Goal: Information Seeking & Learning: Learn about a topic

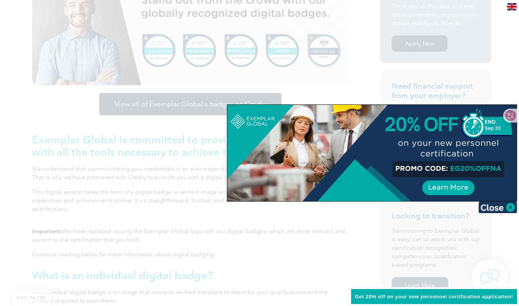
scroll to position [226, 0]
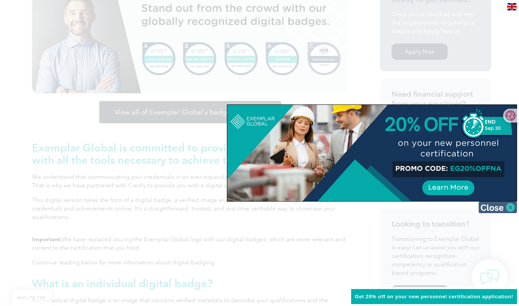
click at [508, 204] on img at bounding box center [497, 208] width 39 height 12
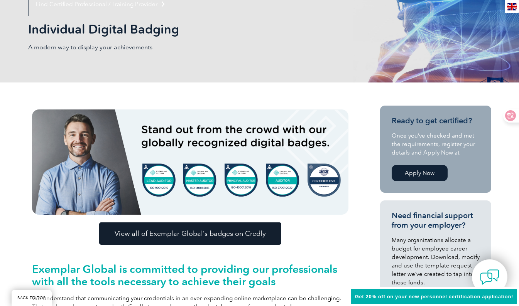
scroll to position [150, 0]
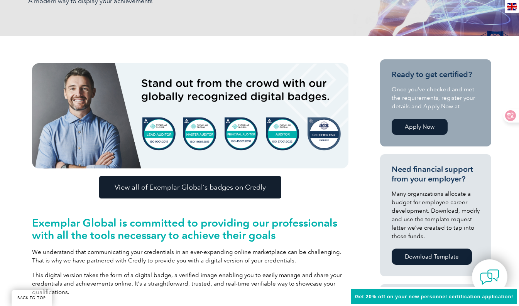
click at [430, 129] on link "Apply Now" at bounding box center [419, 127] width 56 height 16
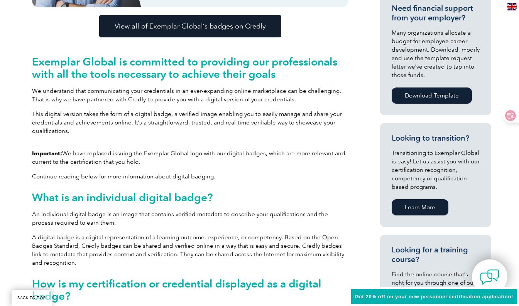
scroll to position [413, 0]
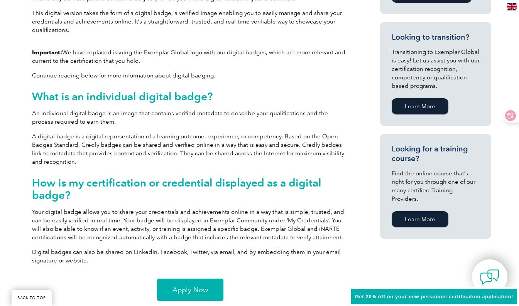
click at [179, 294] on link "Apply Now" at bounding box center [190, 290] width 66 height 22
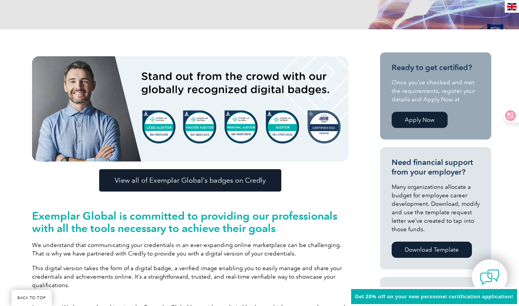
scroll to position [158, 0]
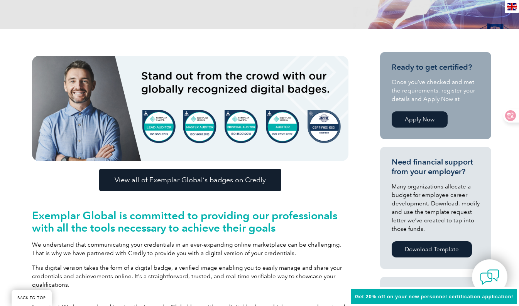
click at [348, 170] on div "View all of Exemplar Global’s badges on Credly" at bounding box center [190, 180] width 316 height 22
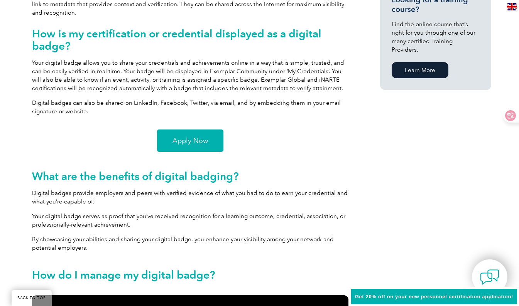
scroll to position [562, 0]
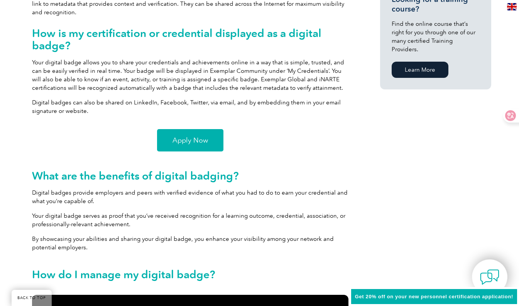
click at [179, 143] on span "Apply Now" at bounding box center [189, 140] width 35 height 7
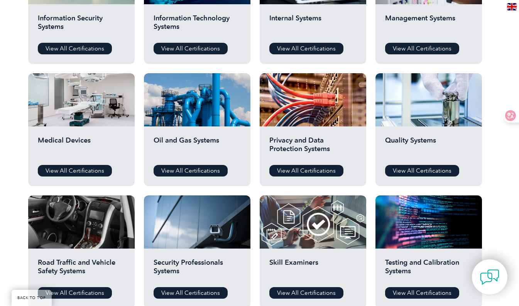
scroll to position [465, 0]
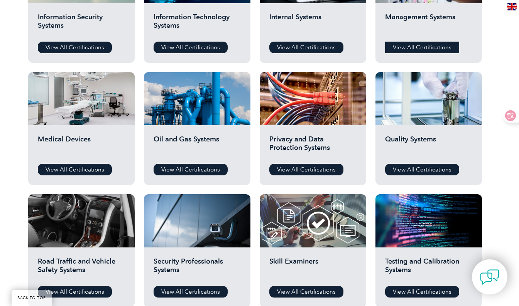
click at [418, 46] on link "View All Certifications" at bounding box center [422, 48] width 74 height 12
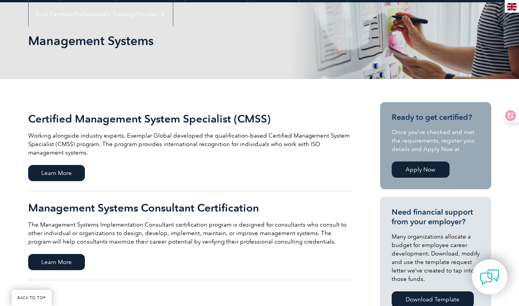
scroll to position [94, 0]
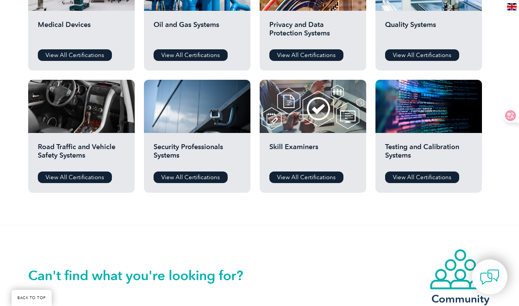
scroll to position [579, 0]
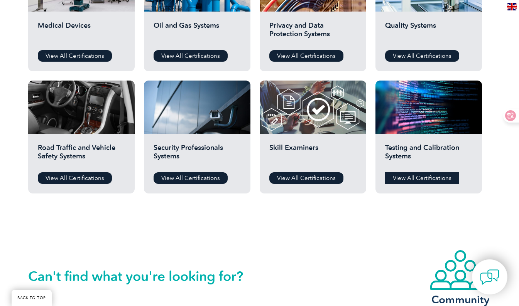
click at [431, 177] on link "View All Certifications" at bounding box center [422, 178] width 74 height 12
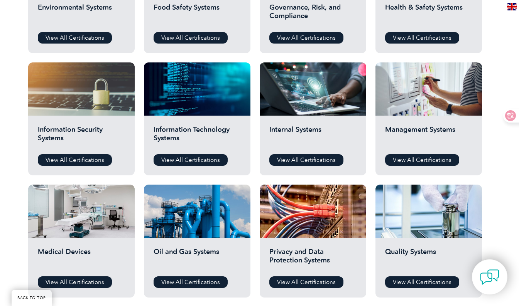
scroll to position [352, 0]
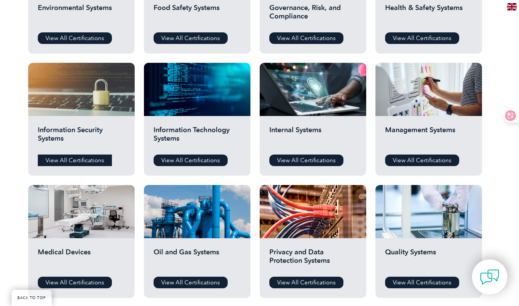
click at [85, 159] on link "View All Certifications" at bounding box center [75, 161] width 74 height 12
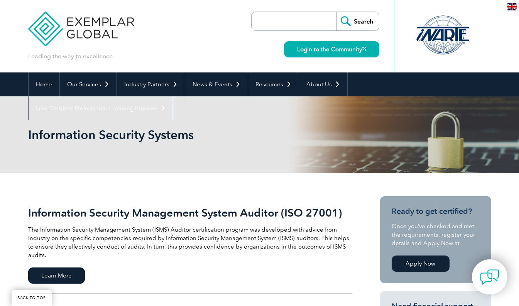
scroll to position [102, 0]
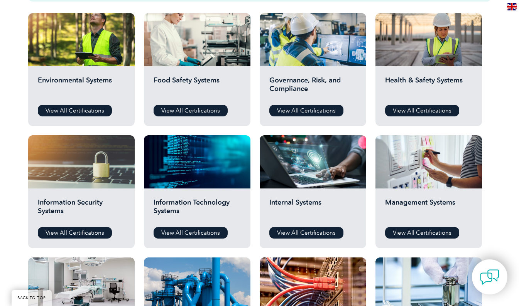
scroll to position [274, 0]
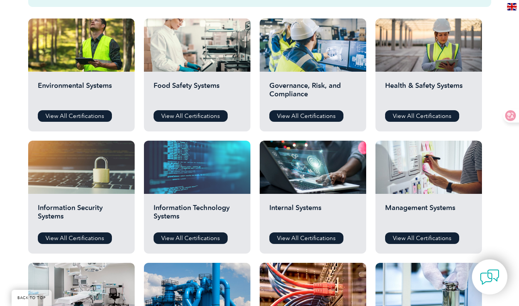
click at [197, 190] on div at bounding box center [197, 167] width 106 height 53
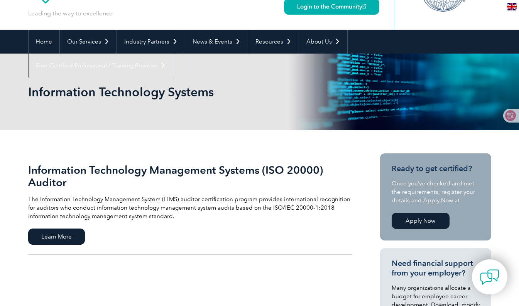
scroll to position [36, 0]
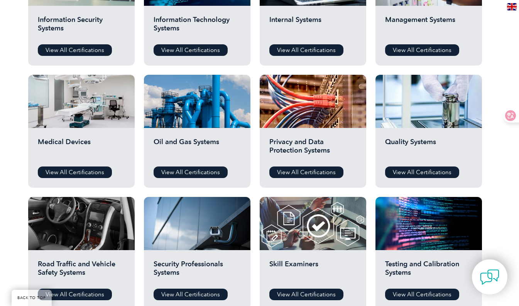
scroll to position [462, 0]
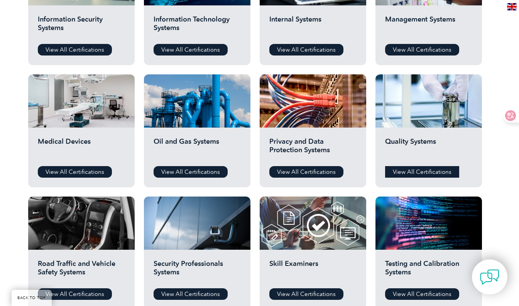
click at [417, 176] on link "View All Certifications" at bounding box center [422, 172] width 74 height 12
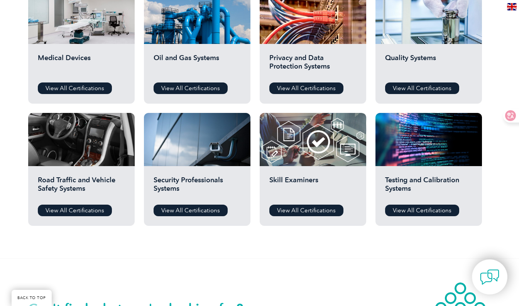
scroll to position [547, 0]
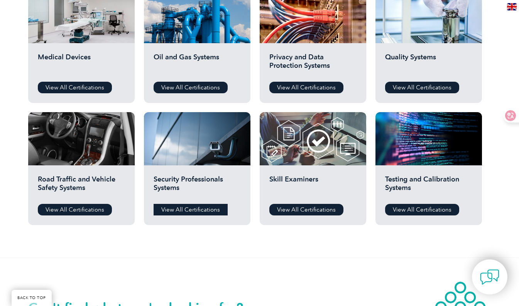
click at [205, 209] on link "View All Certifications" at bounding box center [191, 210] width 74 height 12
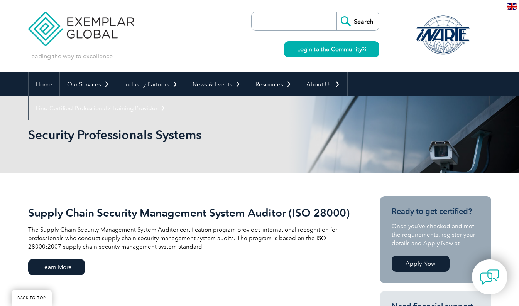
scroll to position [102, 0]
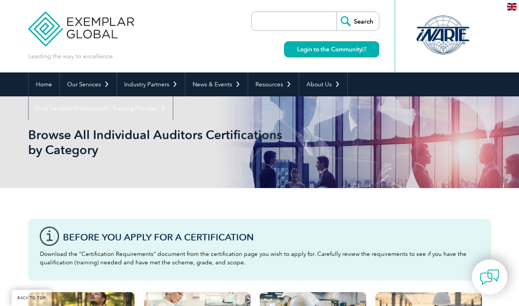
scroll to position [547, 0]
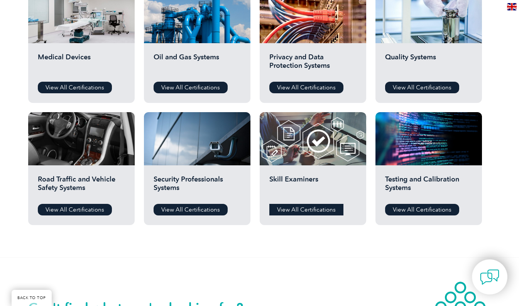
click at [310, 208] on link "View All Certifications" at bounding box center [306, 210] width 74 height 12
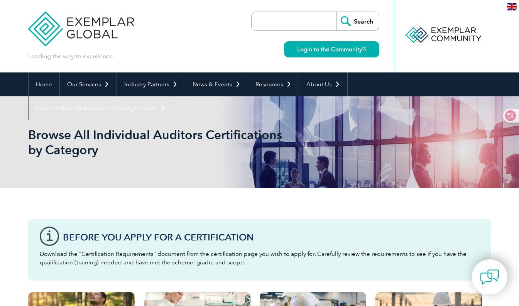
click at [285, 25] on input "search" at bounding box center [295, 21] width 81 height 19
type input "ISO17020"
click at [357, 23] on input "Search" at bounding box center [357, 21] width 42 height 19
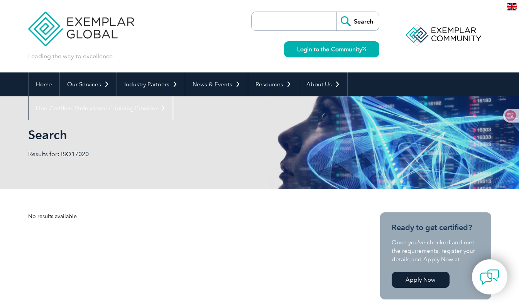
click at [313, 26] on input "search" at bounding box center [295, 21] width 81 height 19
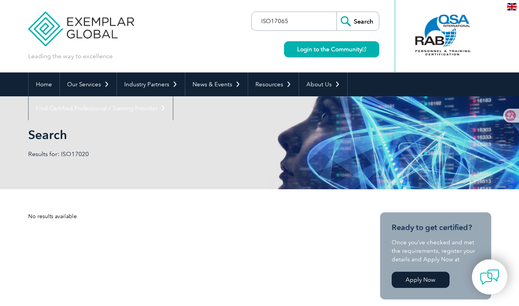
type input "ISO17065"
click at [336, 12] on input "Search" at bounding box center [357, 21] width 42 height 19
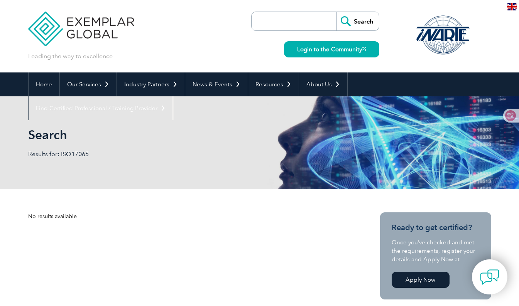
click at [361, 29] on input "Search" at bounding box center [357, 21] width 42 height 19
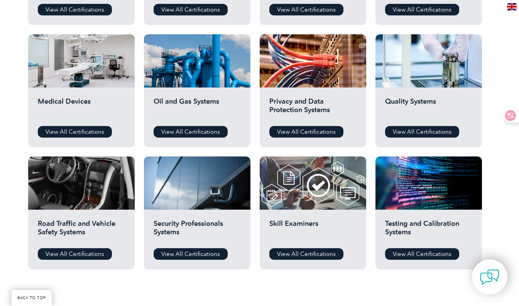
scroll to position [510, 0]
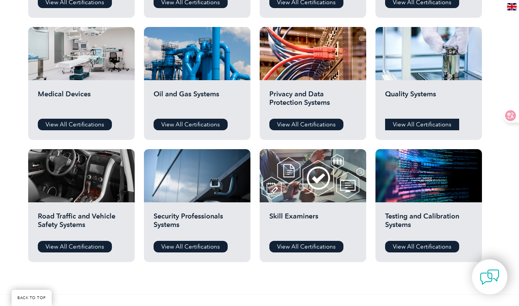
click at [419, 120] on link "View All Certifications" at bounding box center [422, 125] width 74 height 12
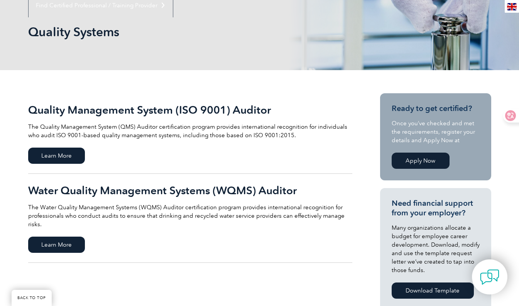
scroll to position [113, 0]
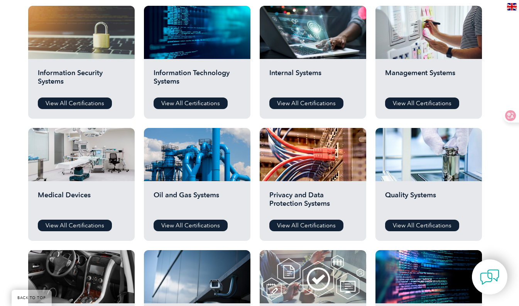
scroll to position [408, 0]
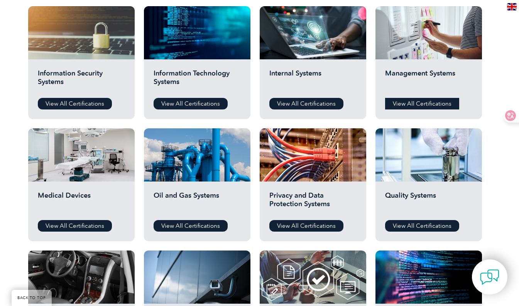
click at [405, 105] on link "View All Certifications" at bounding box center [422, 104] width 74 height 12
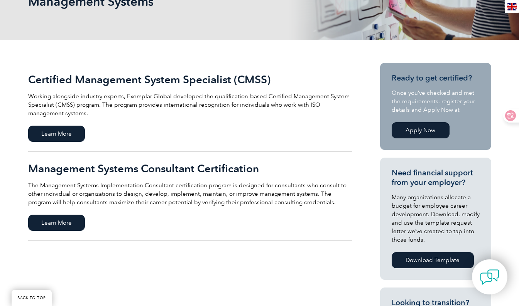
scroll to position [132, 0]
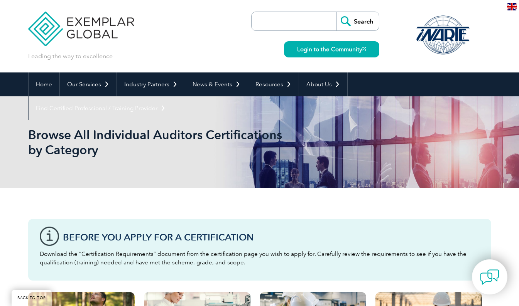
scroll to position [408, 0]
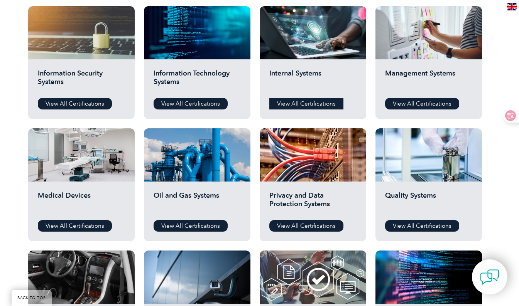
click at [309, 104] on link "View All Certifications" at bounding box center [306, 104] width 74 height 12
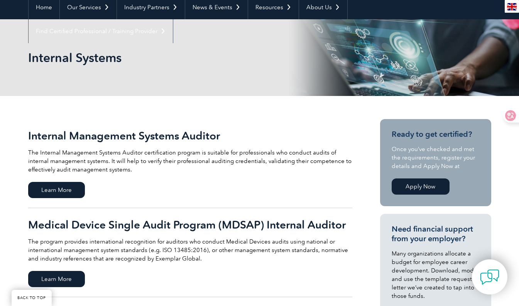
scroll to position [83, 0]
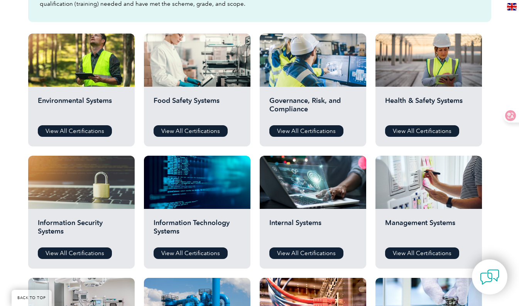
scroll to position [256, 0]
